Goal: Task Accomplishment & Management: Use online tool/utility

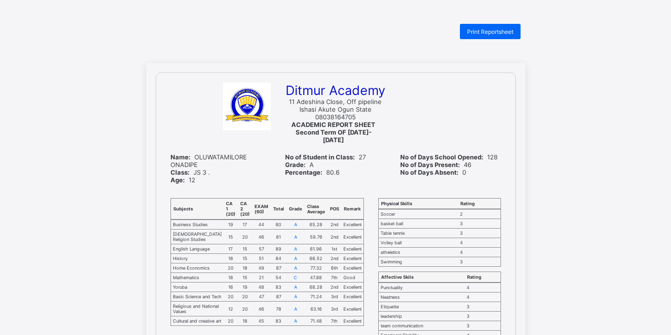
scroll to position [212, 0]
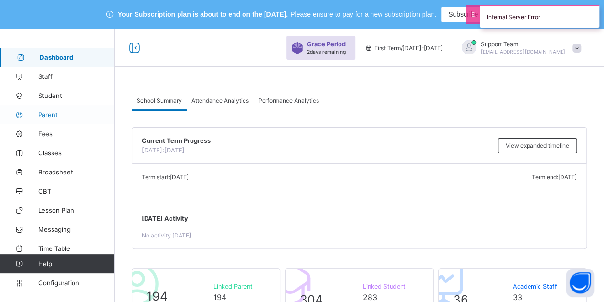
click at [43, 112] on span "Parent" at bounding box center [76, 115] width 76 height 8
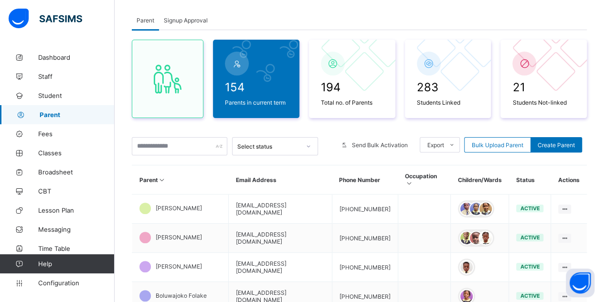
scroll to position [96, 0]
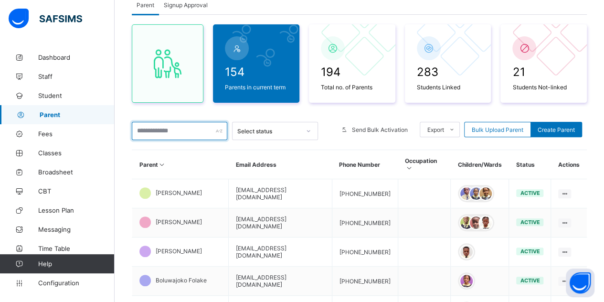
paste input "**********"
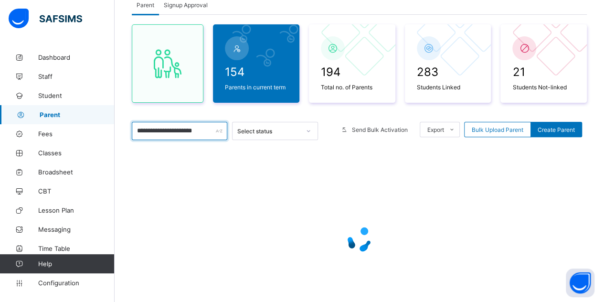
scroll to position [89, 0]
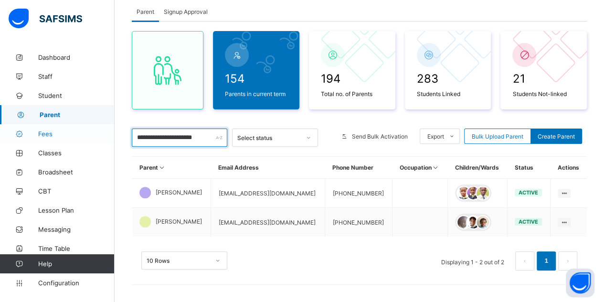
type input "**********"
click at [52, 131] on span "Fees" at bounding box center [76, 134] width 76 height 8
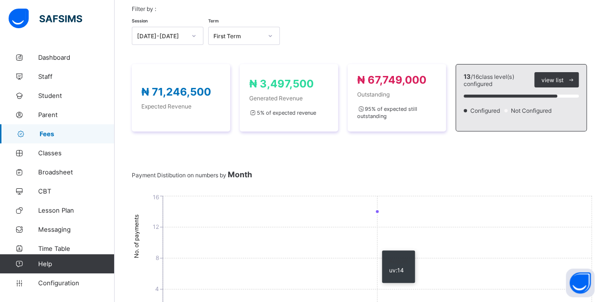
scroll to position [41, 0]
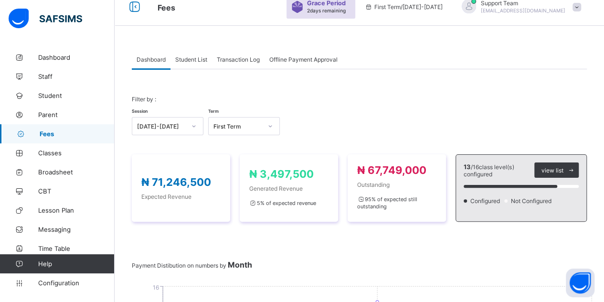
click at [247, 65] on div "Transaction Log" at bounding box center [238, 59] width 53 height 19
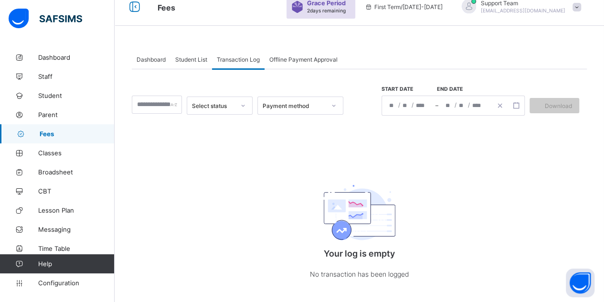
click at [196, 64] on div "Student List" at bounding box center [191, 59] width 42 height 19
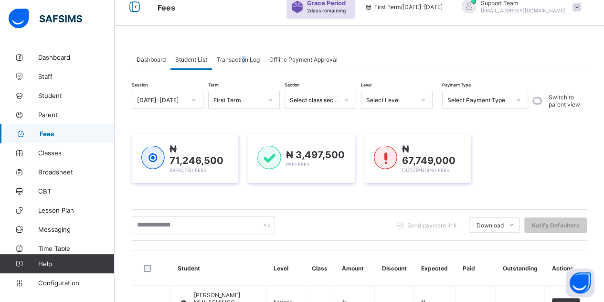
click at [244, 64] on div "Transaction Log" at bounding box center [238, 59] width 53 height 19
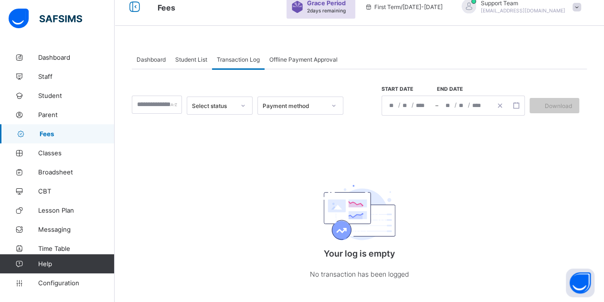
click at [279, 63] on div "Offline Payment Approval" at bounding box center [304, 59] width 78 height 19
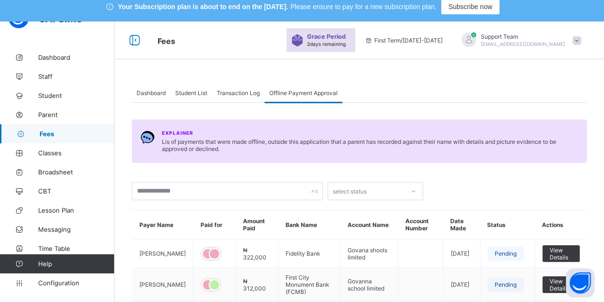
scroll to position [0, 0]
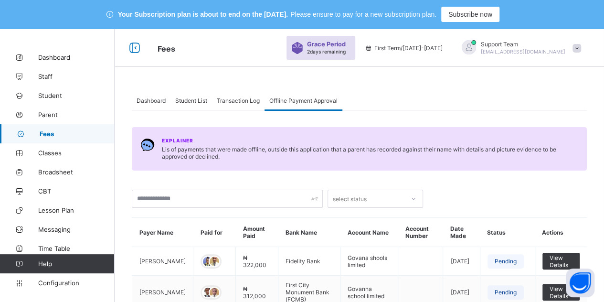
click at [545, 40] on div "Support Team oluwatooni@flexisaf.com" at bounding box center [519, 48] width 134 height 16
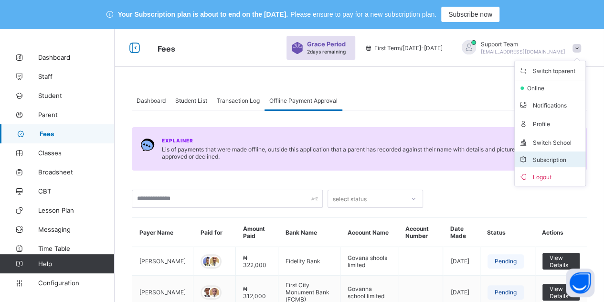
click at [535, 156] on span "Subscription" at bounding box center [543, 159] width 48 height 7
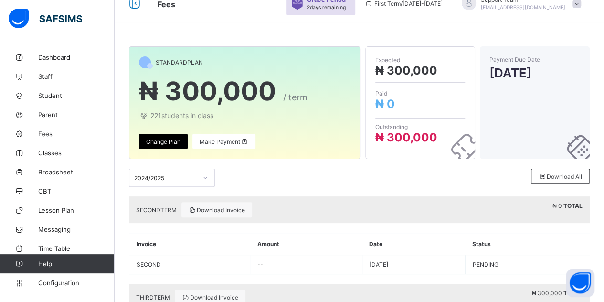
scroll to position [125, 0]
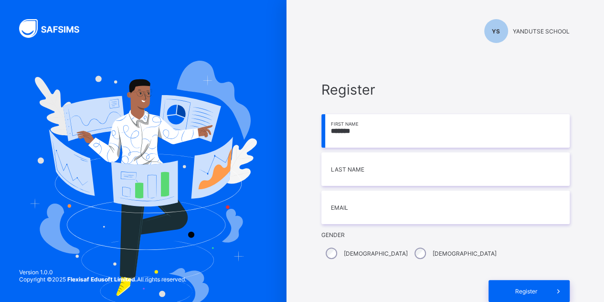
type input "*******"
type input "****"
click at [355, 212] on input "email" at bounding box center [445, 207] width 248 height 33
type input "**********"
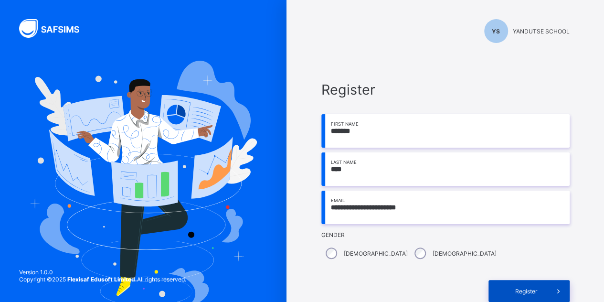
click at [516, 286] on div "Register" at bounding box center [528, 291] width 81 height 22
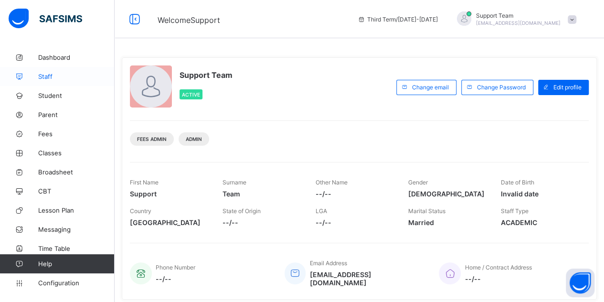
click at [56, 69] on link "Staff" at bounding box center [57, 76] width 115 height 19
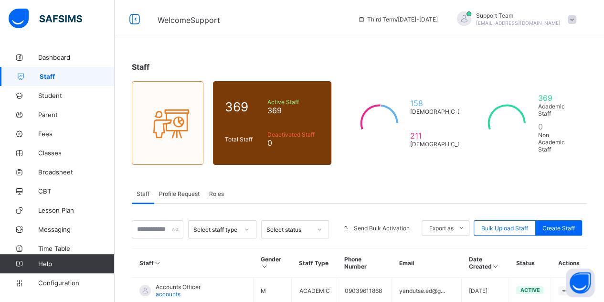
click at [184, 190] on span "Profile Request" at bounding box center [179, 193] width 41 height 7
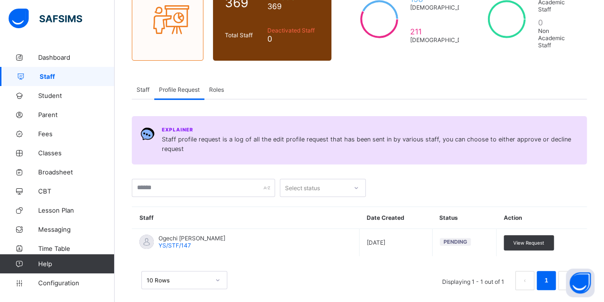
scroll to position [105, 0]
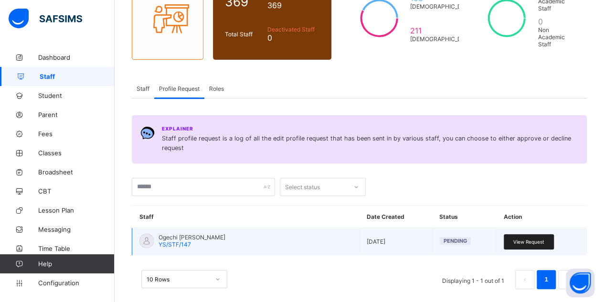
click at [526, 234] on div "View Request" at bounding box center [529, 241] width 50 height 15
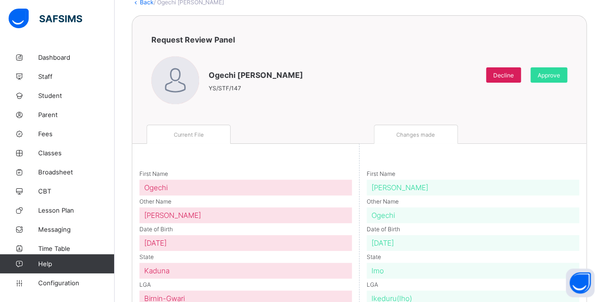
scroll to position [53, 0]
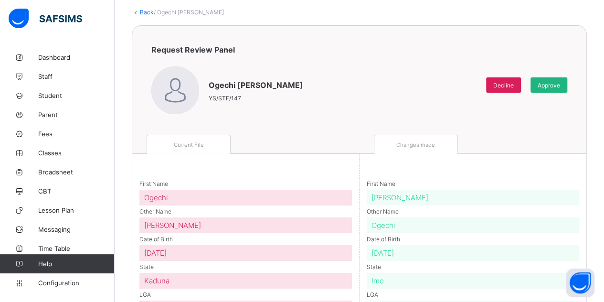
click at [545, 84] on span "Approve" at bounding box center [549, 85] width 22 height 7
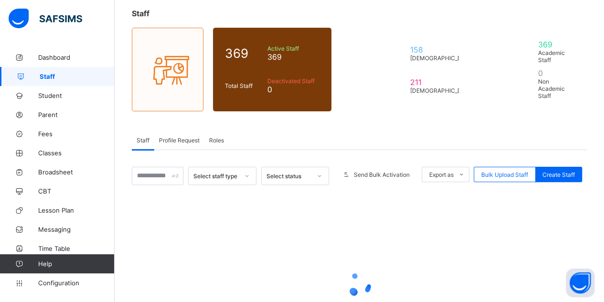
scroll to position [105, 0]
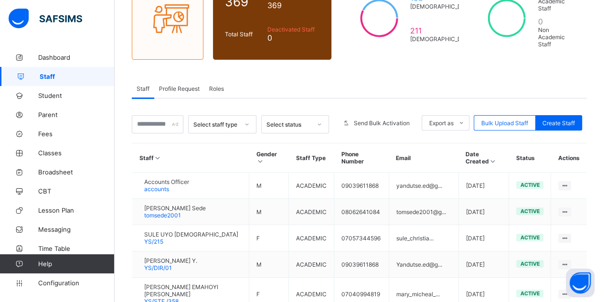
click at [179, 85] on span "Profile Request" at bounding box center [179, 88] width 41 height 7
